Goal: Task Accomplishment & Management: Complete application form

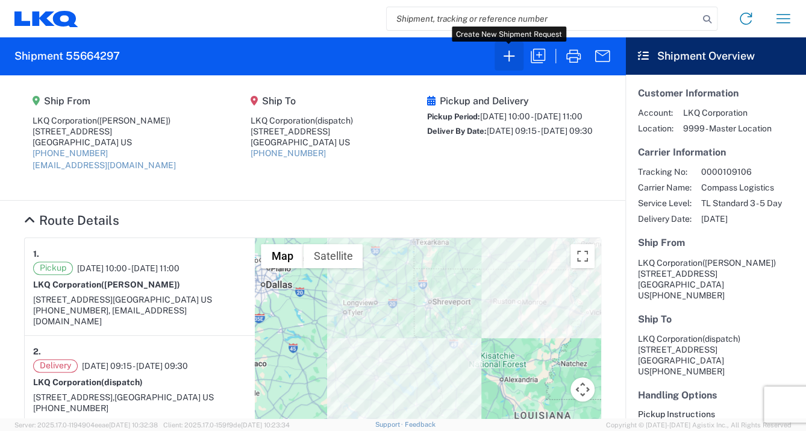
click at [506, 55] on icon "button" at bounding box center [508, 55] width 19 height 19
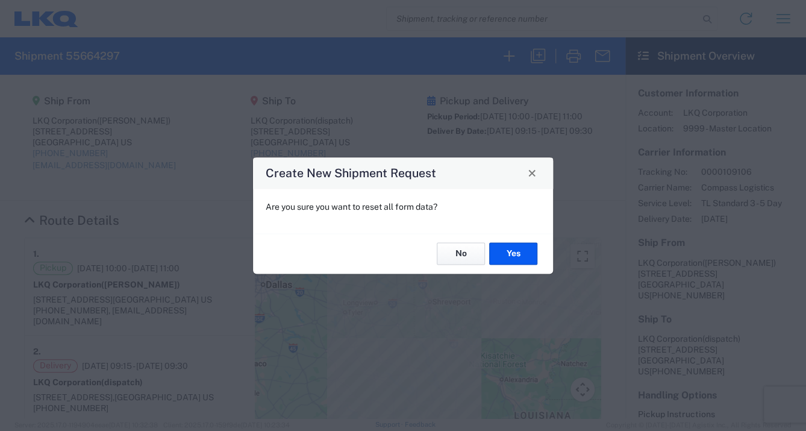
click at [462, 254] on button "No" at bounding box center [461, 254] width 48 height 22
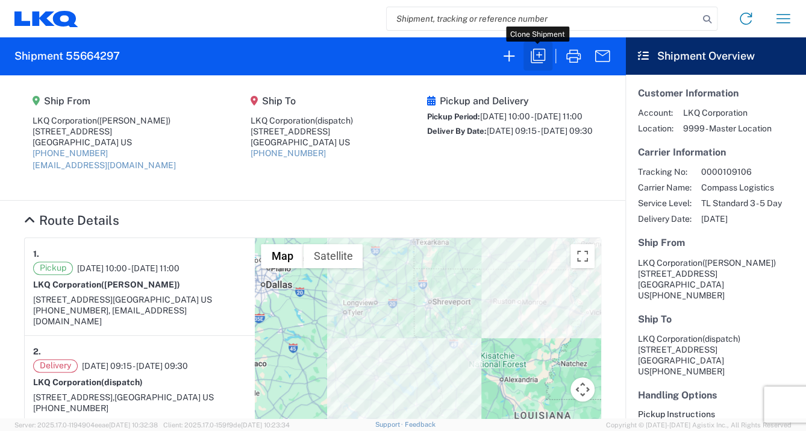
click at [537, 53] on icon "button" at bounding box center [537, 55] width 19 height 19
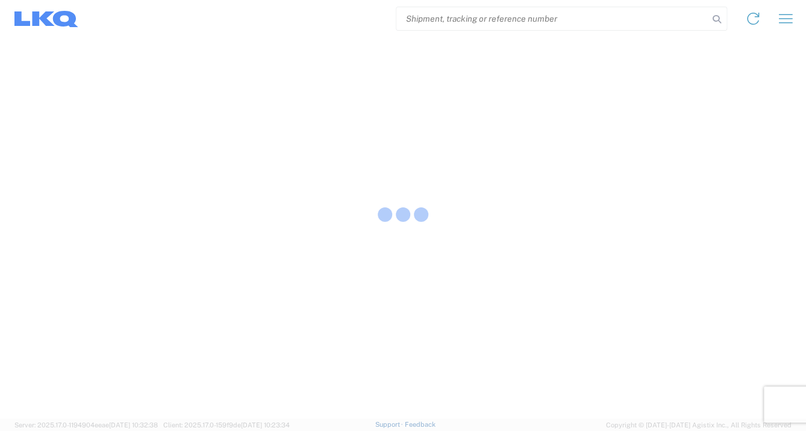
select select "STDV"
select select "FULL"
select select "LBS"
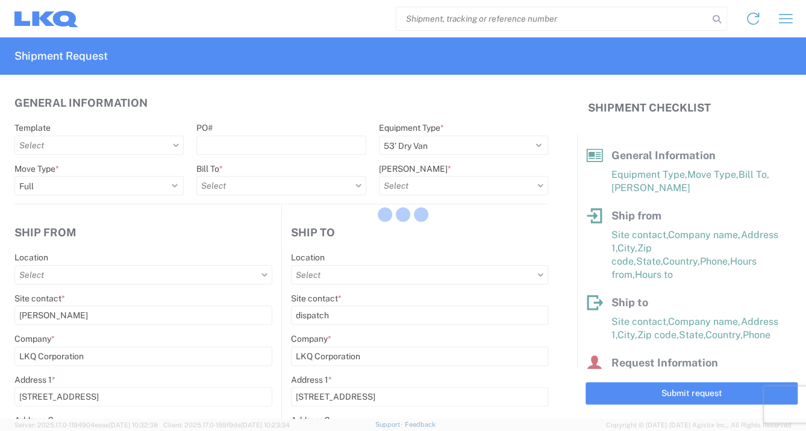
type input "1760 - LKQ Best Core"
type input "1741 - LKQ of [GEOGRAPHIC_DATA][US_STATE]"
type input "1760-1300-50180-0000 - 1760 Freight In - Cores"
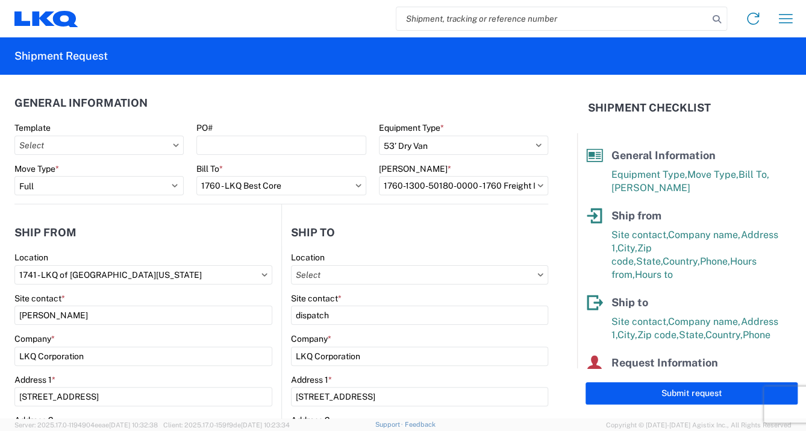
type input "1760 - LKQ Best Core"
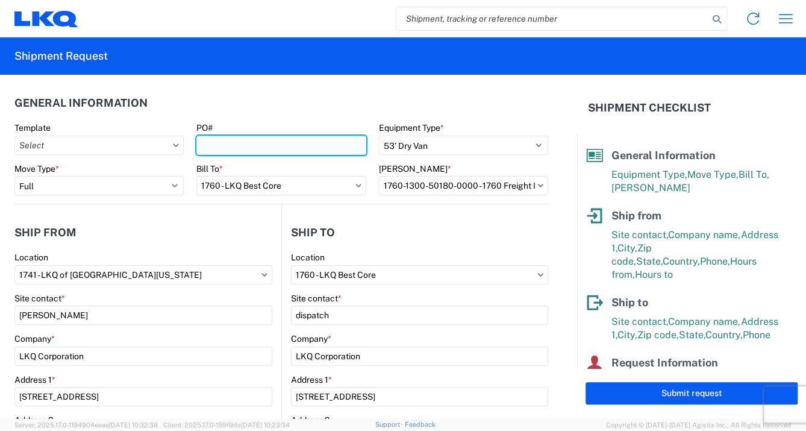
click at [222, 142] on input "PO#" at bounding box center [280, 145] width 169 height 19
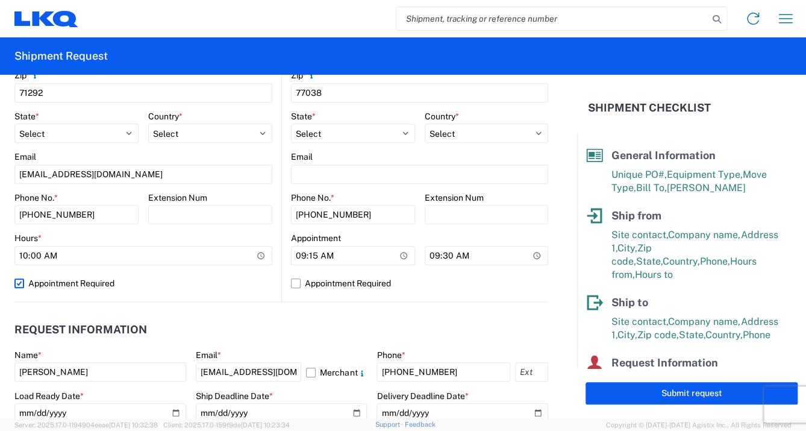
scroll to position [430, 0]
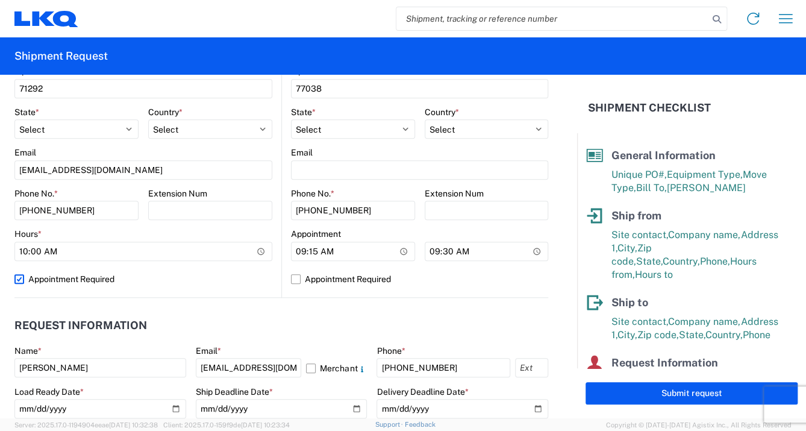
type input "741-0223"
click at [62, 286] on label "Appointment Required" at bounding box center [143, 278] width 258 height 19
click at [0, 0] on input "Appointment Required" at bounding box center [0, 0] width 0 height 0
select select "US"
click at [17, 280] on label "Appointment Required" at bounding box center [143, 278] width 258 height 19
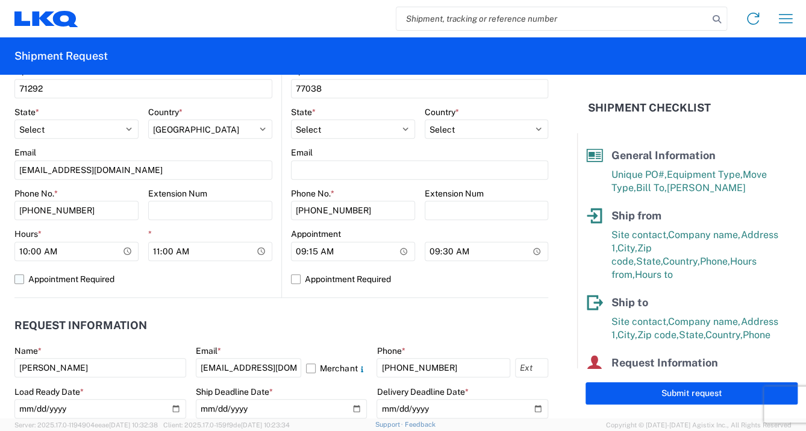
click at [0, 0] on input "Appointment Required" at bounding box center [0, 0] width 0 height 0
select select "US"
click at [20, 277] on label "Appointment Required" at bounding box center [143, 278] width 258 height 19
click at [0, 0] on input "Appointment Required" at bounding box center [0, 0] width 0 height 0
select select "LA"
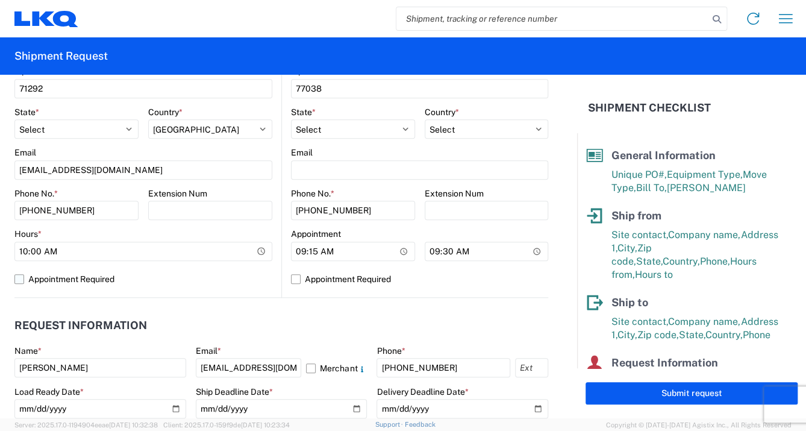
select select "US"
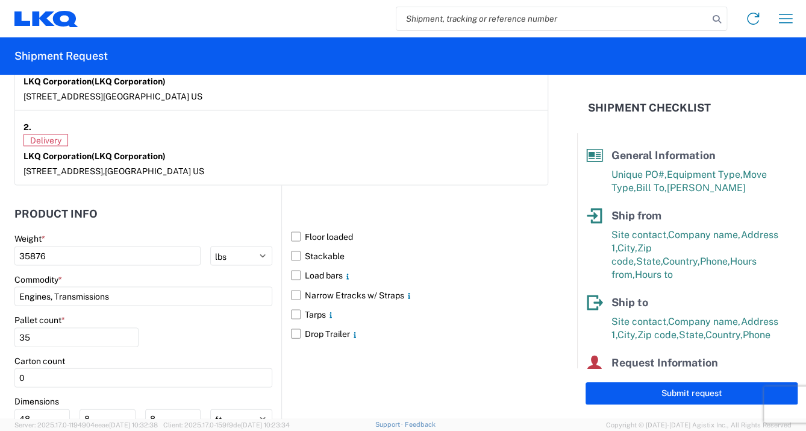
scroll to position [1006, 0]
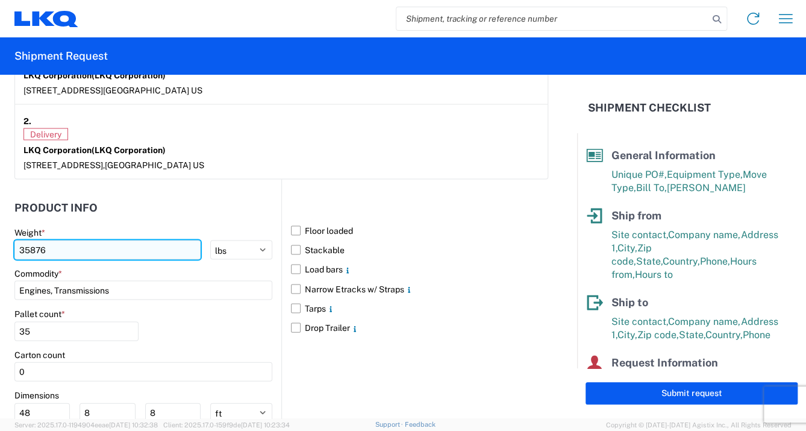
click at [52, 247] on input "35876" at bounding box center [107, 249] width 186 height 19
click at [52, 246] on input "35876" at bounding box center [107, 249] width 186 height 19
drag, startPoint x: 52, startPoint y: 246, endPoint x: 0, endPoint y: 248, distance: 51.8
click at [0, 246] on html "Home Shipment request Shipment tracking Shipment Request General Information Te…" at bounding box center [403, 215] width 806 height 431
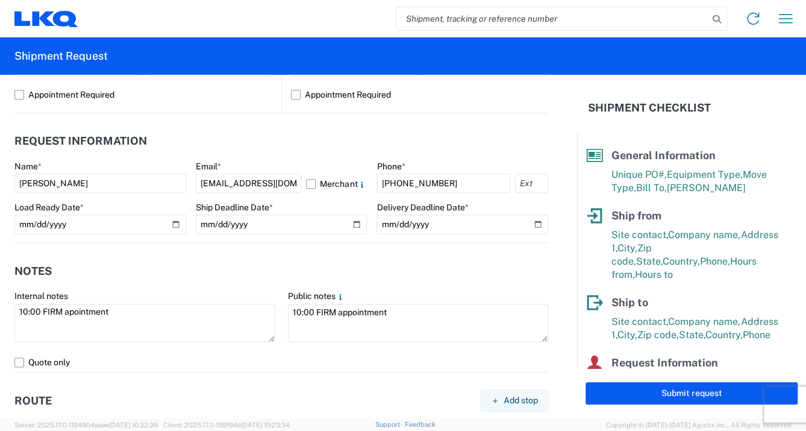
scroll to position [616, 0]
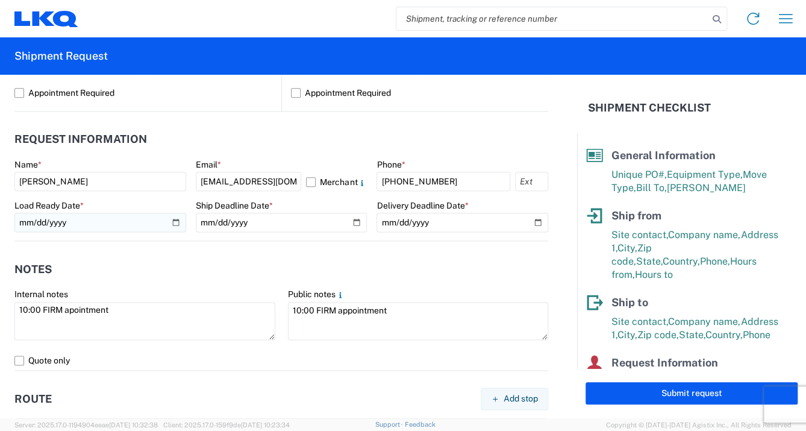
type input "36737"
click at [172, 221] on input "[DATE]" at bounding box center [100, 222] width 172 height 19
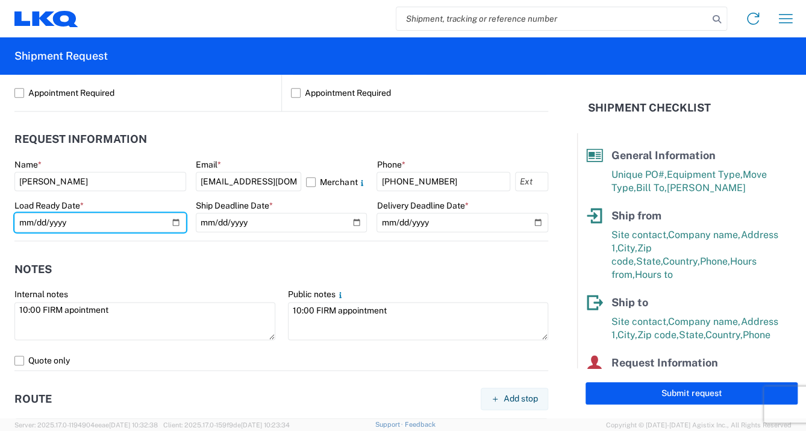
type input "[DATE]"
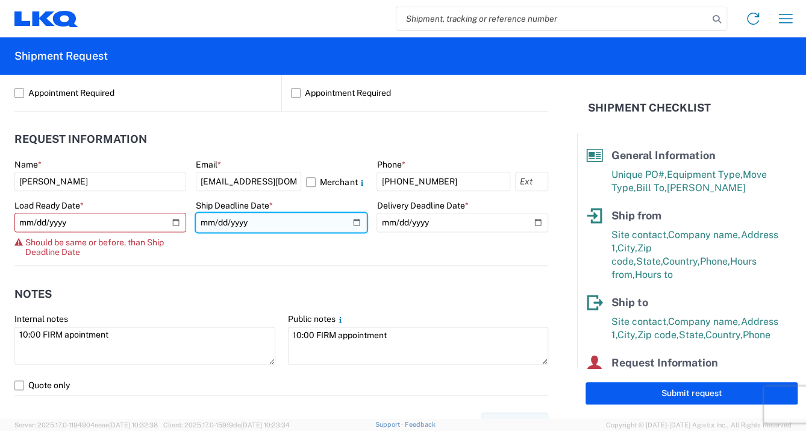
click at [351, 219] on input "[DATE]" at bounding box center [282, 222] width 172 height 19
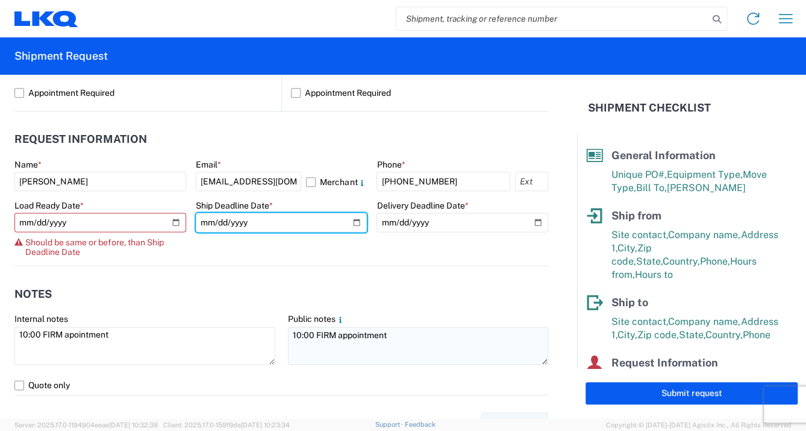
type input "[DATE]"
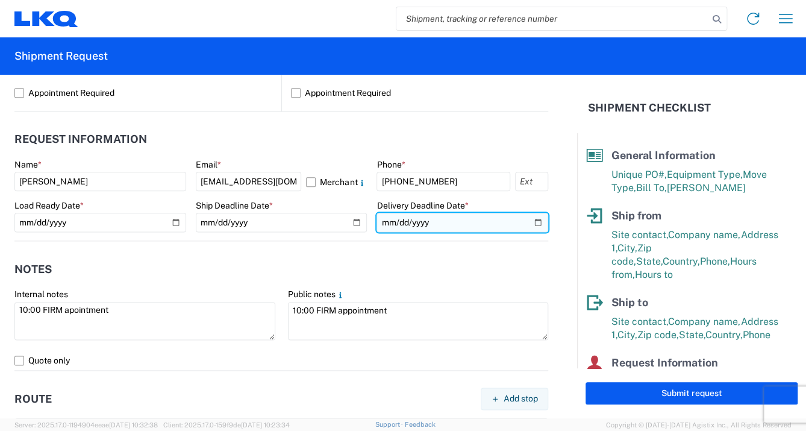
click at [530, 223] on input "[DATE]" at bounding box center [463, 222] width 172 height 19
click at [425, 218] on input "[DATE]" at bounding box center [463, 222] width 172 height 19
click at [405, 224] on input "date" at bounding box center [463, 222] width 172 height 19
click at [429, 221] on input "date" at bounding box center [463, 222] width 172 height 19
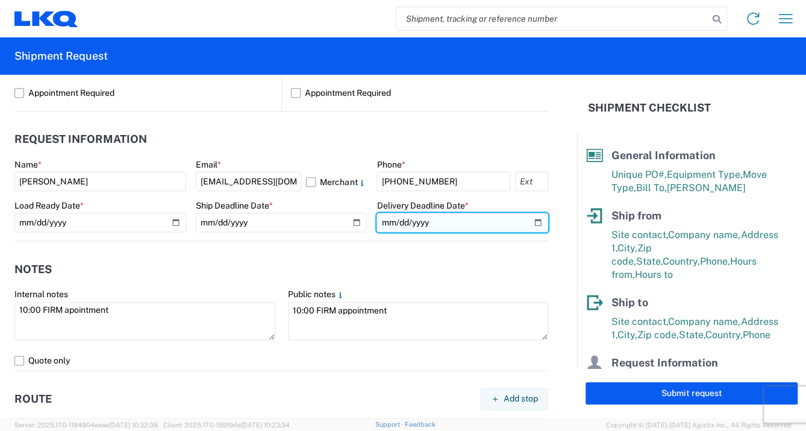
click at [426, 219] on input "date" at bounding box center [463, 222] width 172 height 19
click at [401, 220] on input "date" at bounding box center [463, 222] width 172 height 19
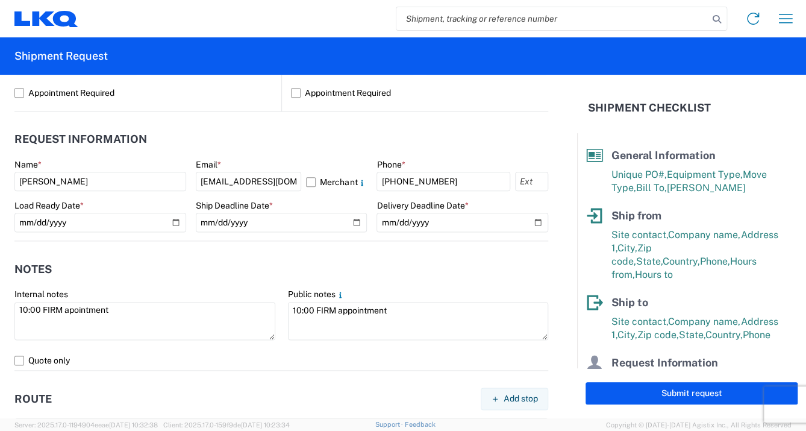
click at [466, 284] on agx-form-section "Notes Internal notes 10:00 FIRM apointment Public notes 10:00 FIRM appointment …" at bounding box center [281, 312] width 534 height 114
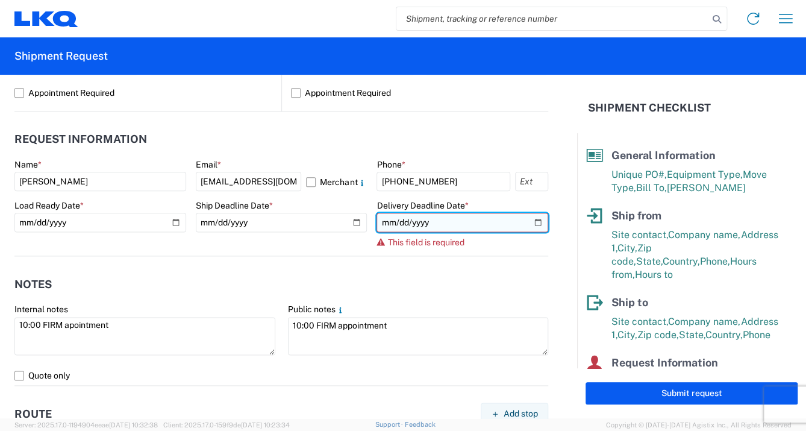
click at [533, 221] on input "date" at bounding box center [463, 222] width 172 height 19
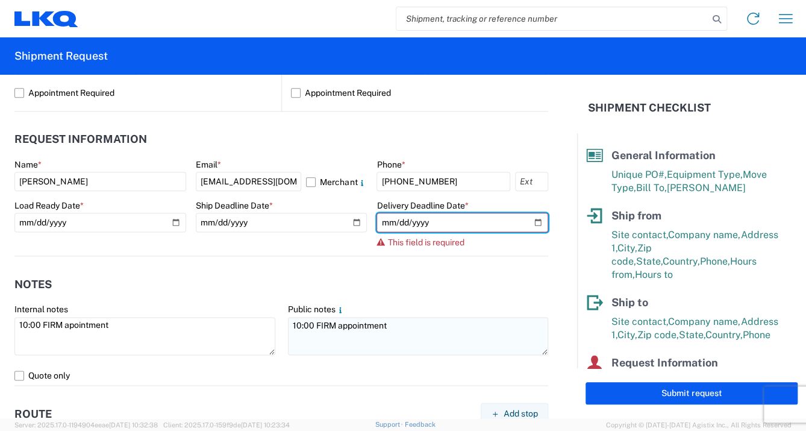
type input "[DATE]"
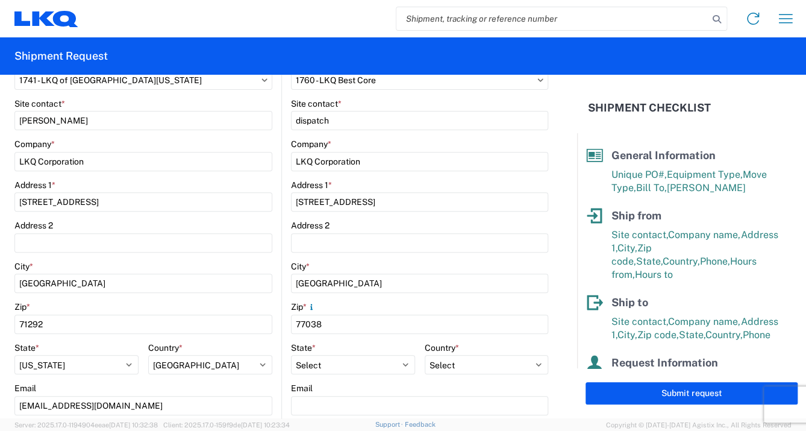
scroll to position [0, 0]
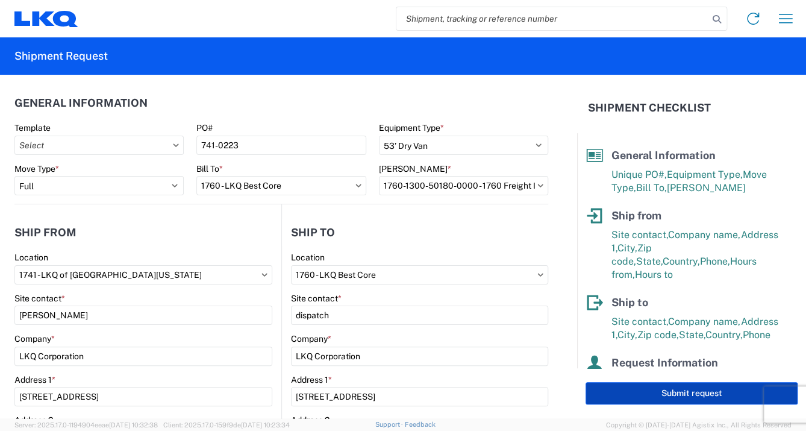
click at [675, 400] on button "Submit request" at bounding box center [692, 393] width 212 height 22
